Goal: Navigation & Orientation: Find specific page/section

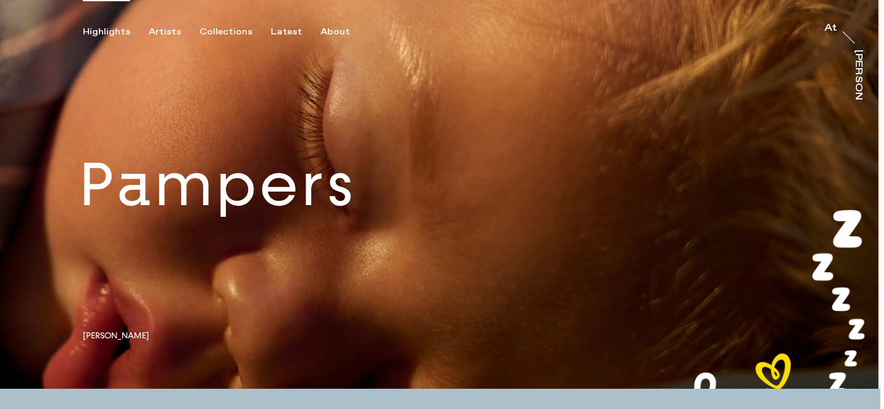
click at [143, 336] on link at bounding box center [440, 194] width 880 height 388
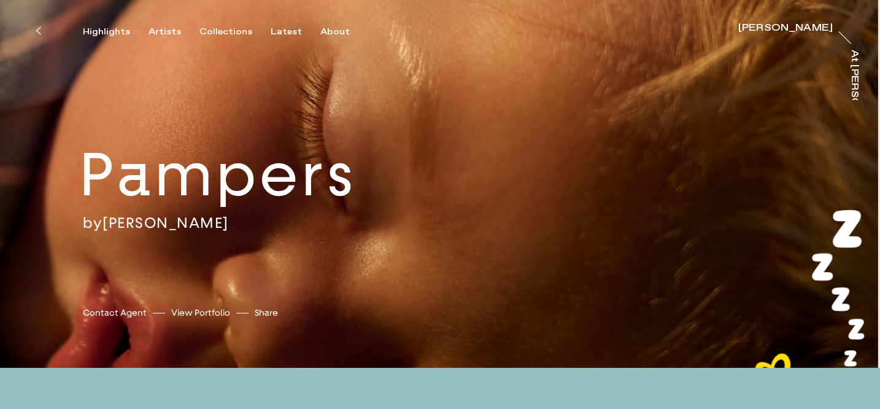
click at [193, 315] on link "View Portfolio" at bounding box center [200, 312] width 59 height 13
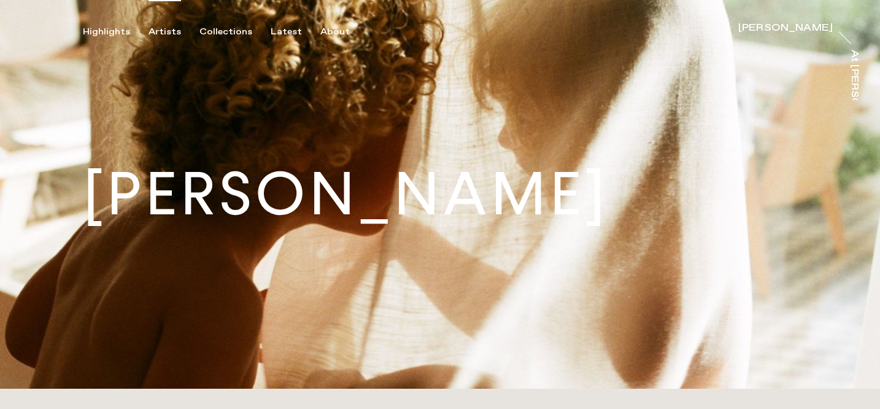
click at [158, 34] on div "Artists" at bounding box center [164, 31] width 33 height 11
click at [163, 26] on div "Artists" at bounding box center [164, 31] width 33 height 11
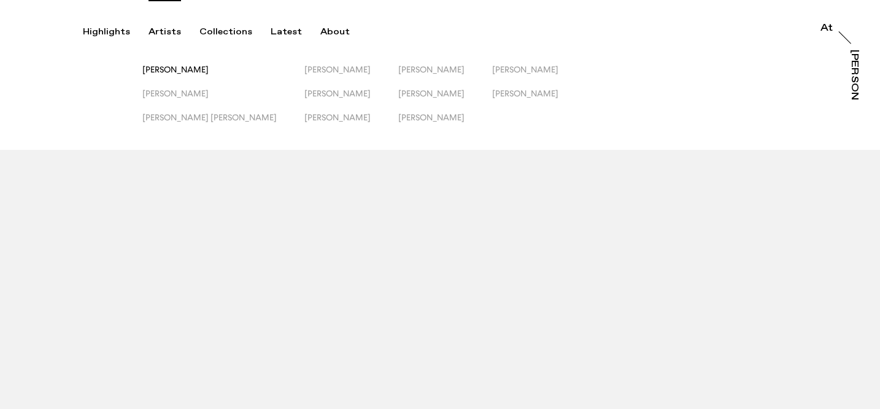
click at [154, 66] on span "[PERSON_NAME]" at bounding box center [175, 69] width 66 height 10
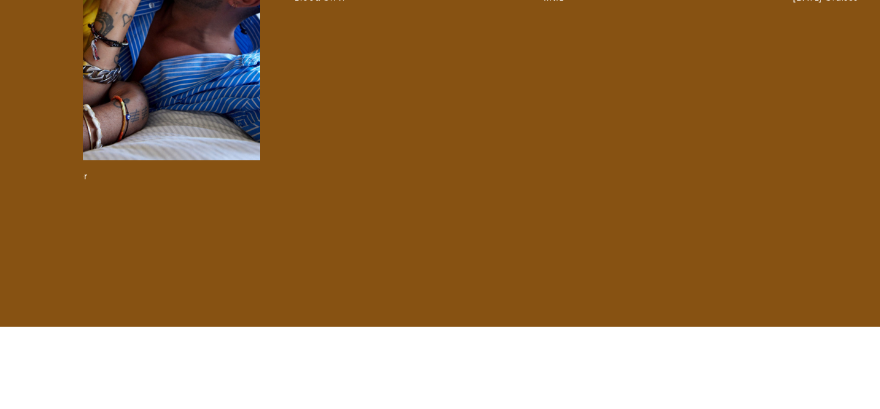
scroll to position [0, 3721]
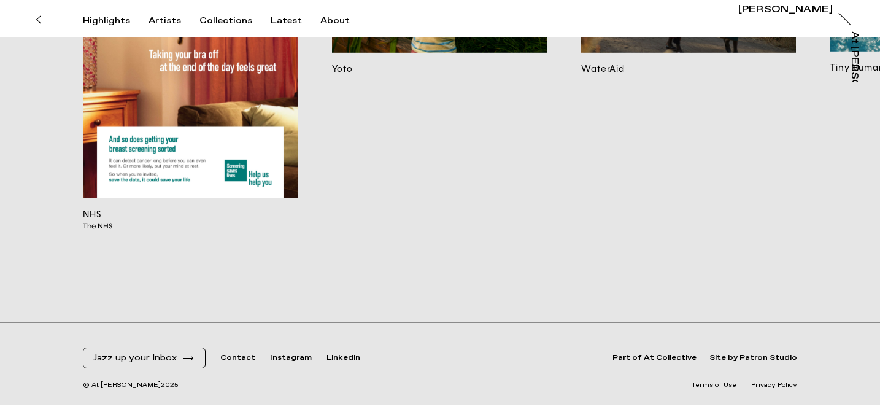
scroll to position [10672, 0]
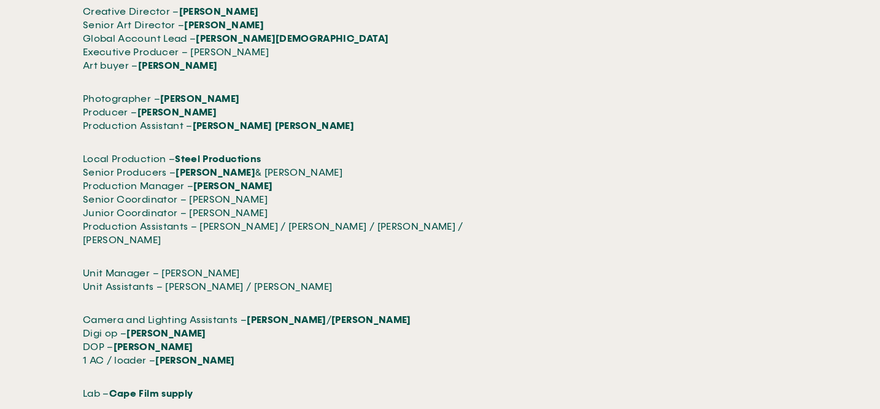
scroll to position [4780, 0]
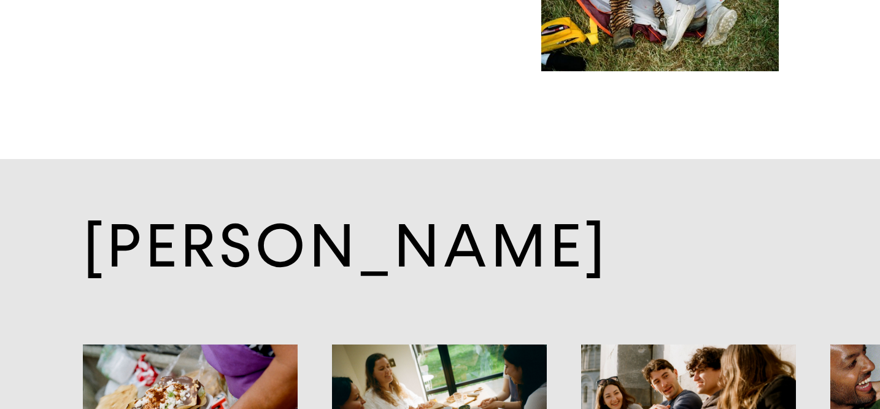
scroll to position [7450, 0]
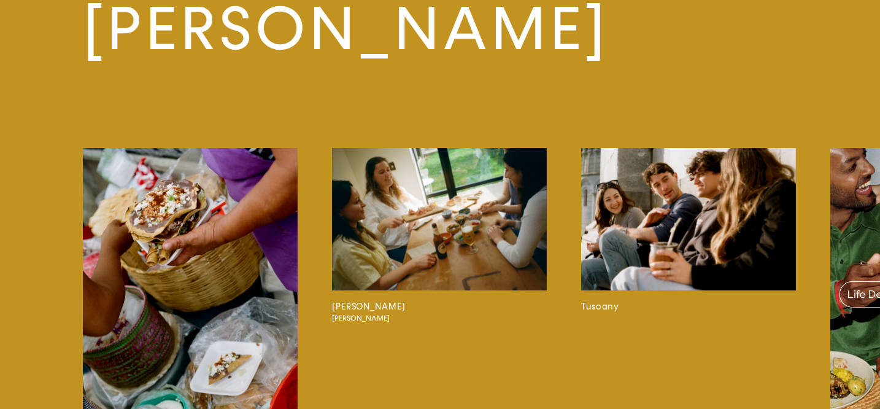
scroll to position [3572, 0]
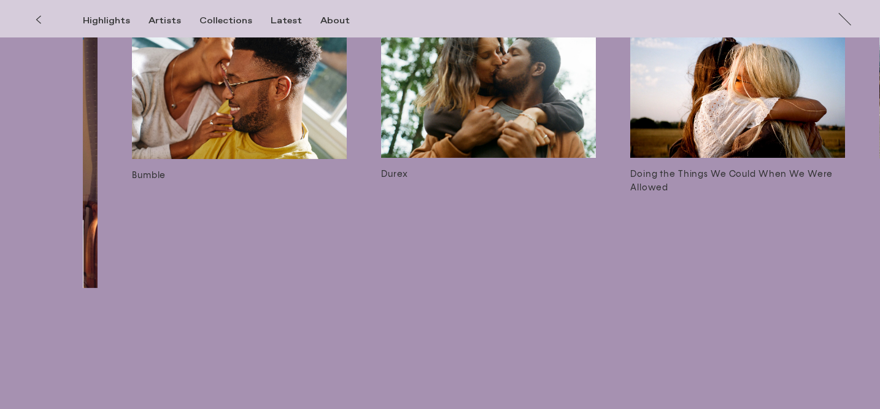
scroll to position [3327, 0]
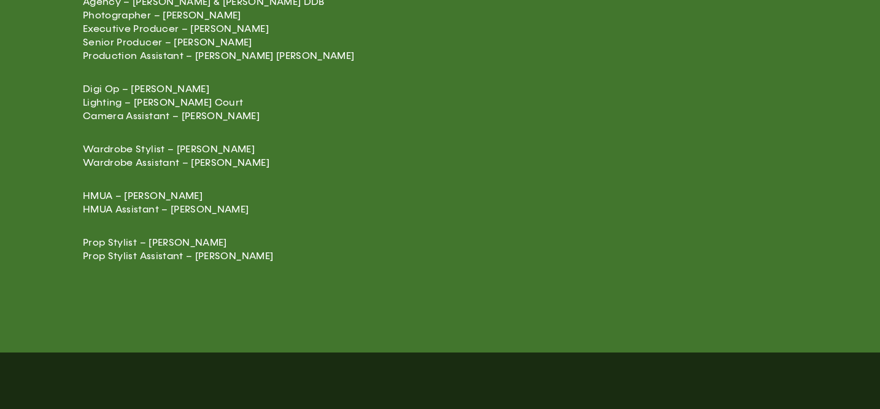
scroll to position [2598, 0]
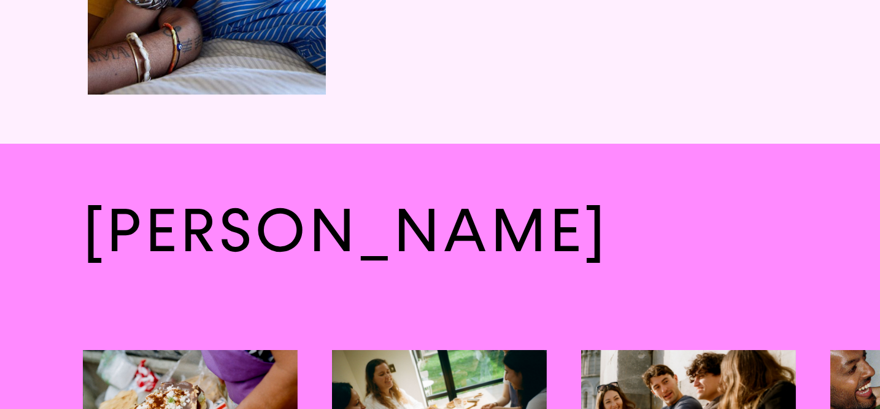
scroll to position [2023, 0]
